Goal: Navigation & Orientation: Find specific page/section

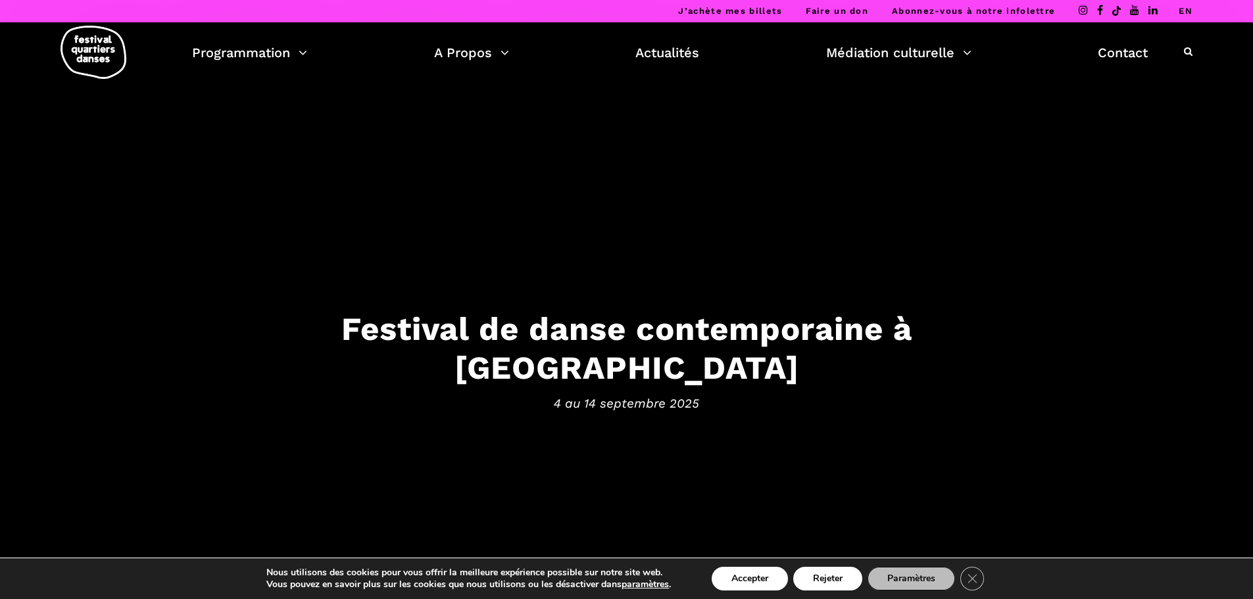
click at [1189, 10] on link "EN" at bounding box center [1186, 11] width 14 height 10
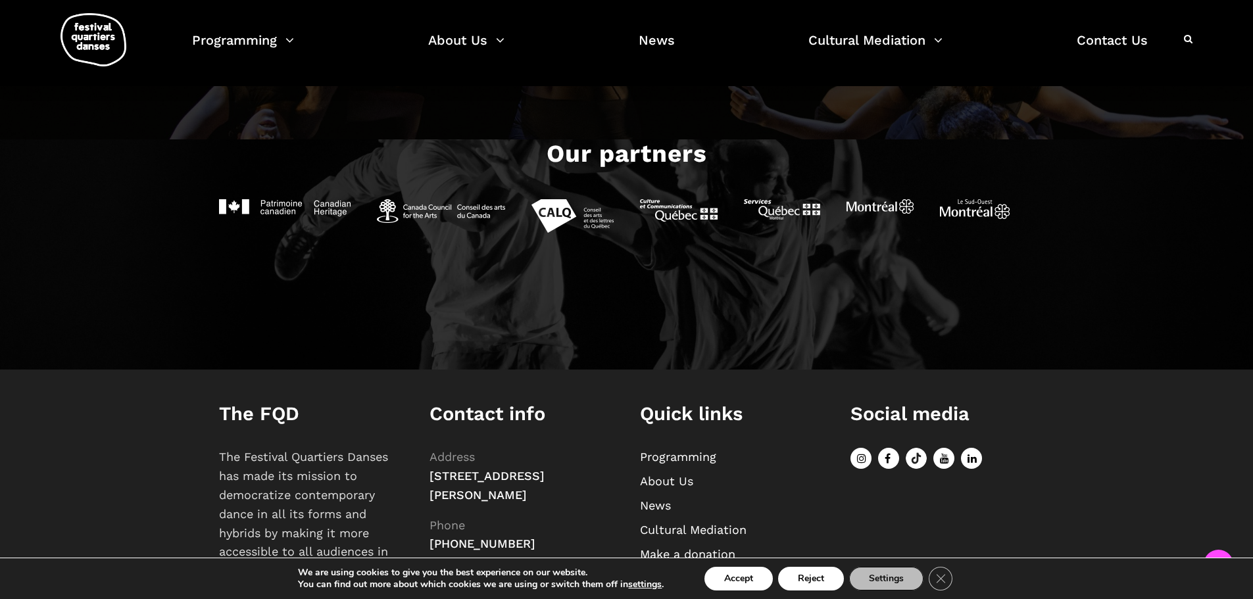
scroll to position [1631, 0]
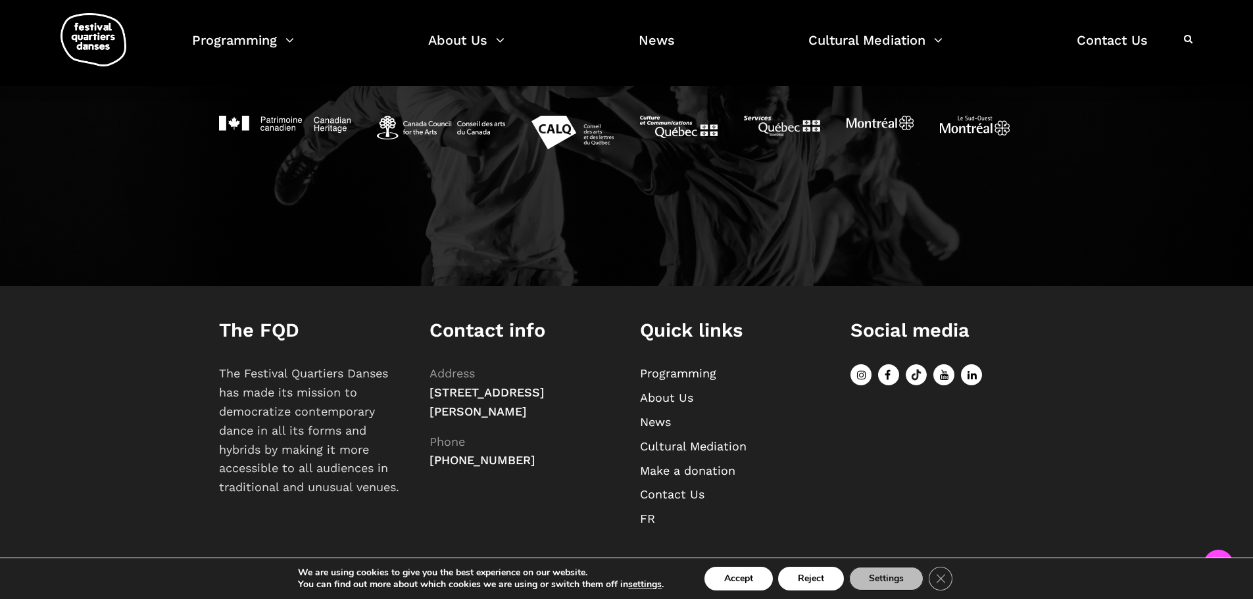
click at [669, 397] on link "About Us" at bounding box center [666, 398] width 53 height 14
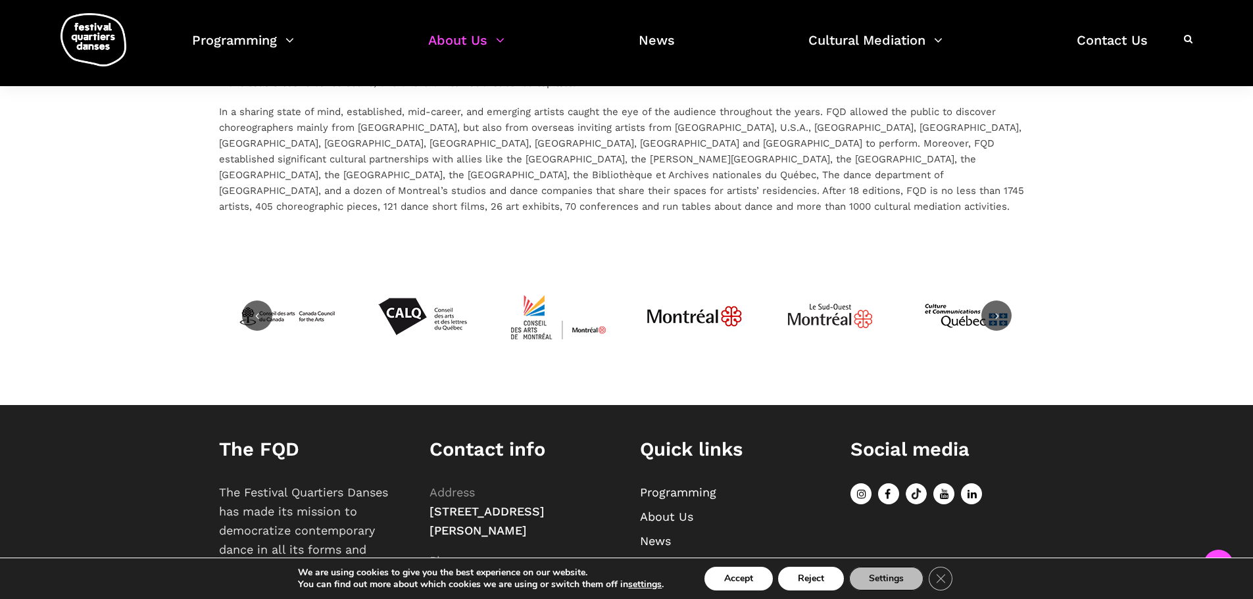
scroll to position [2491, 0]
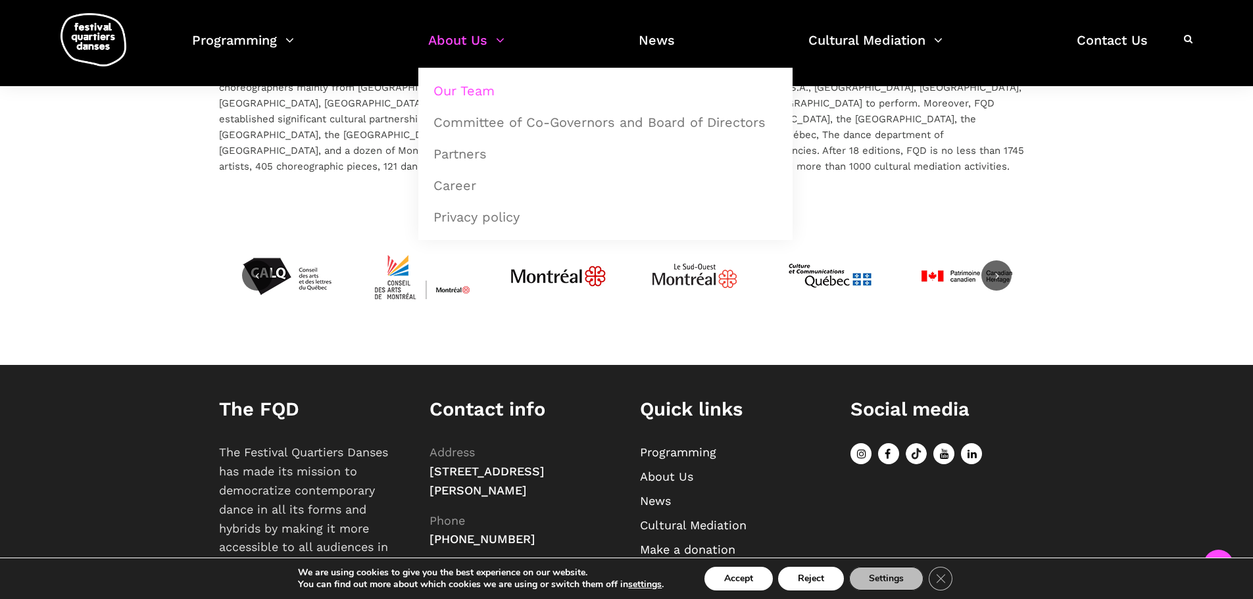
click at [485, 86] on link "Our Team" at bounding box center [606, 91] width 360 height 30
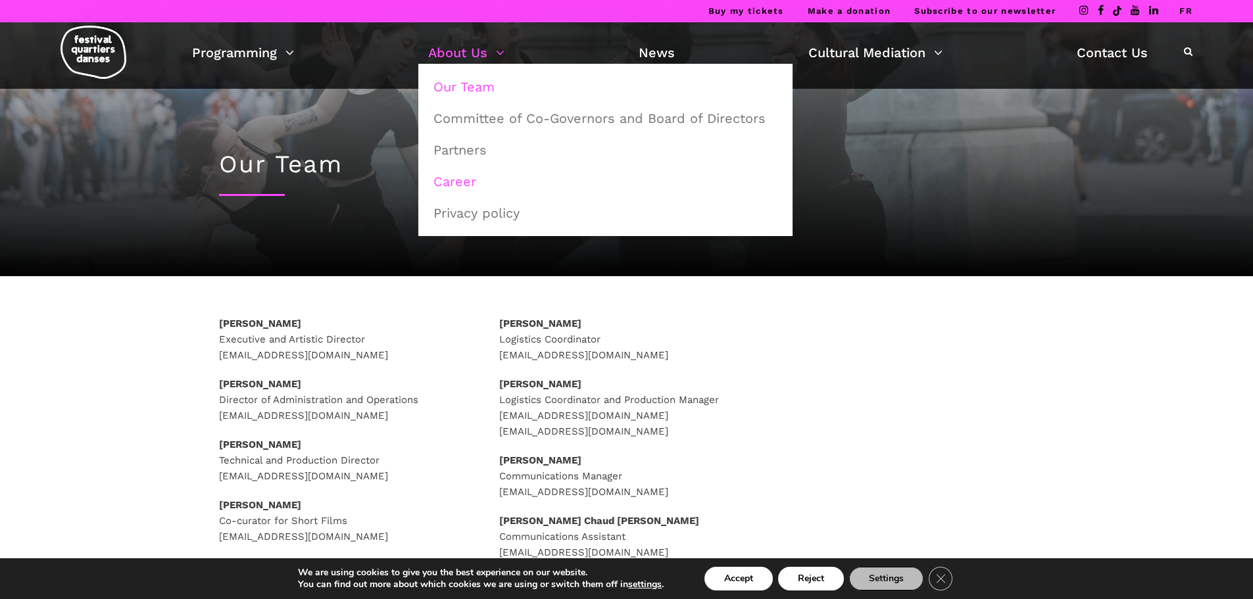
click at [479, 187] on link "Career" at bounding box center [606, 181] width 360 height 30
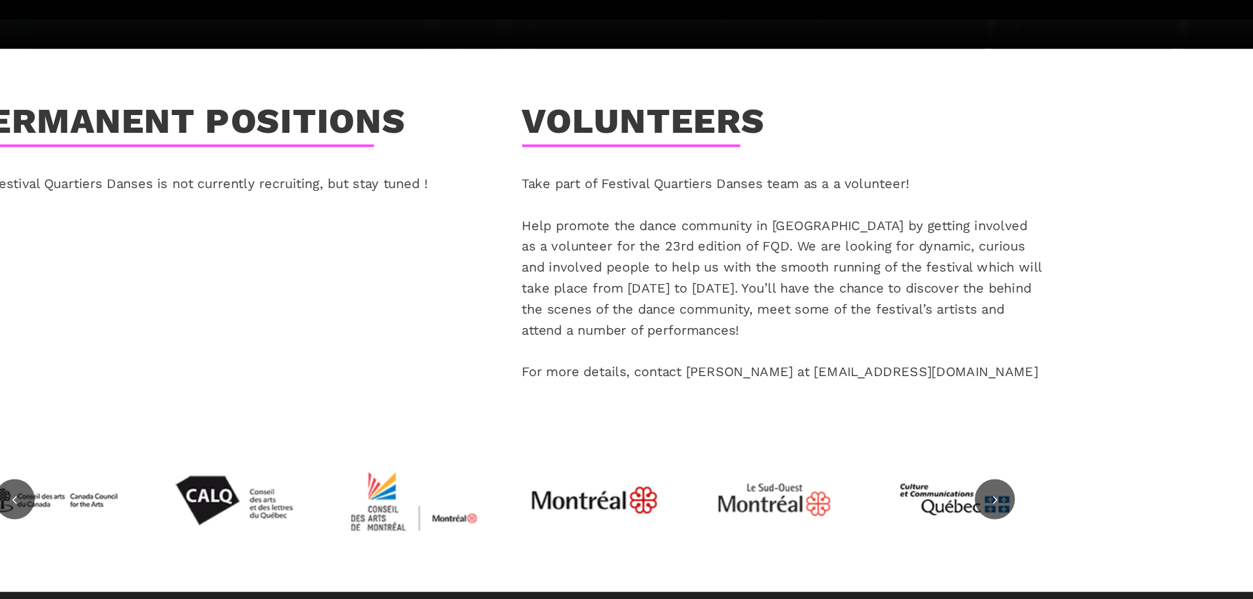
scroll to position [209, 0]
